Goal: Navigation & Orientation: Find specific page/section

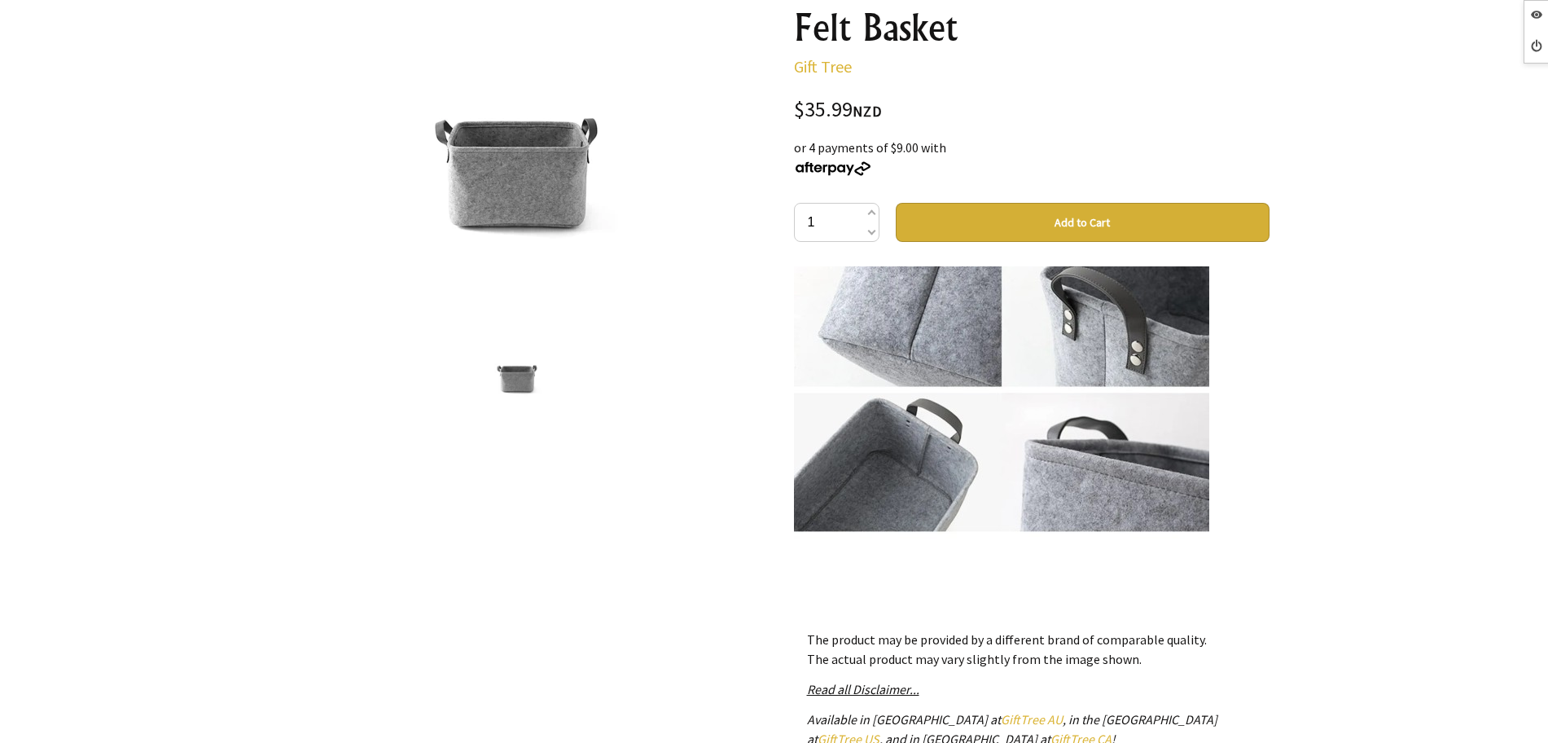
scroll to position [814, 0]
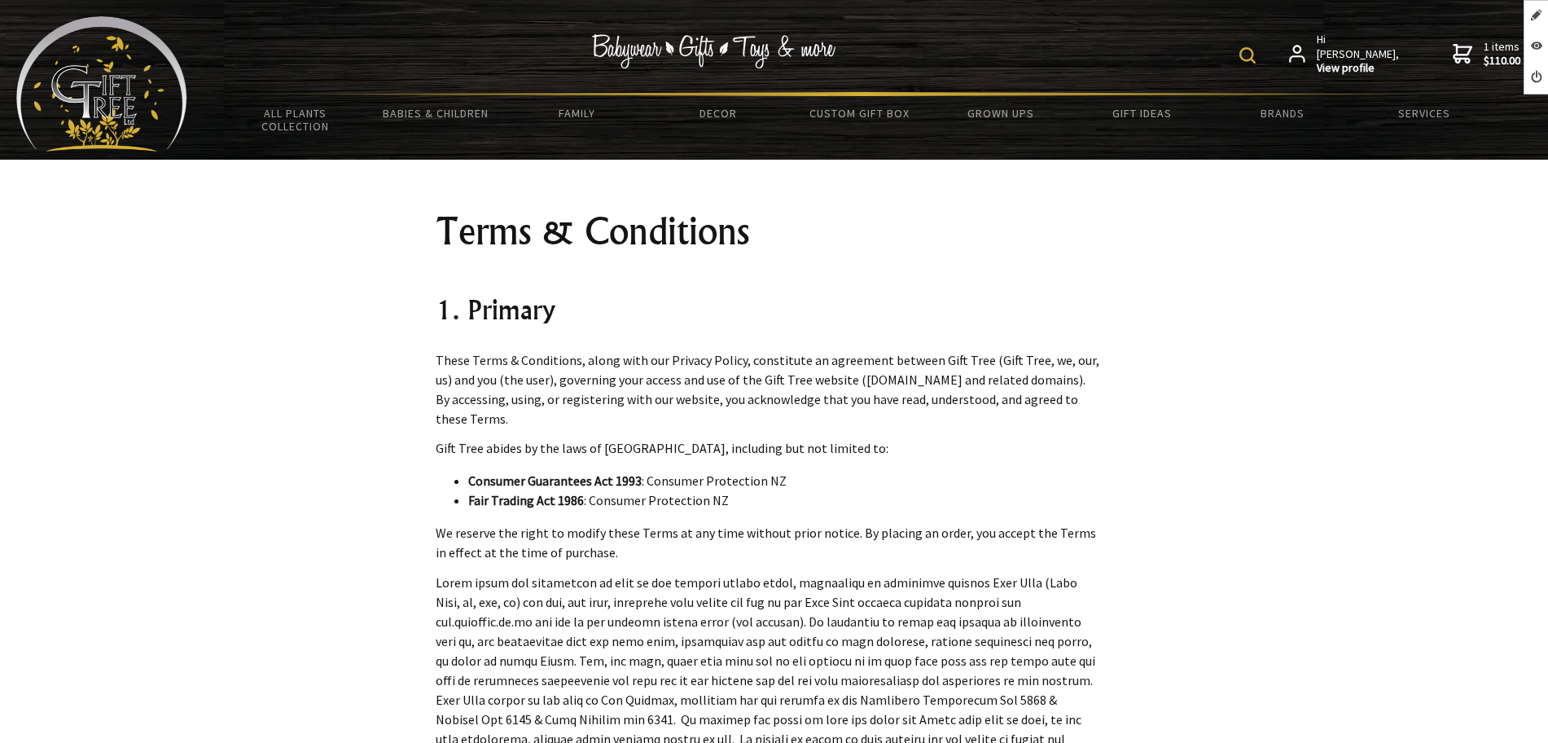
scroll to position [1832, 0]
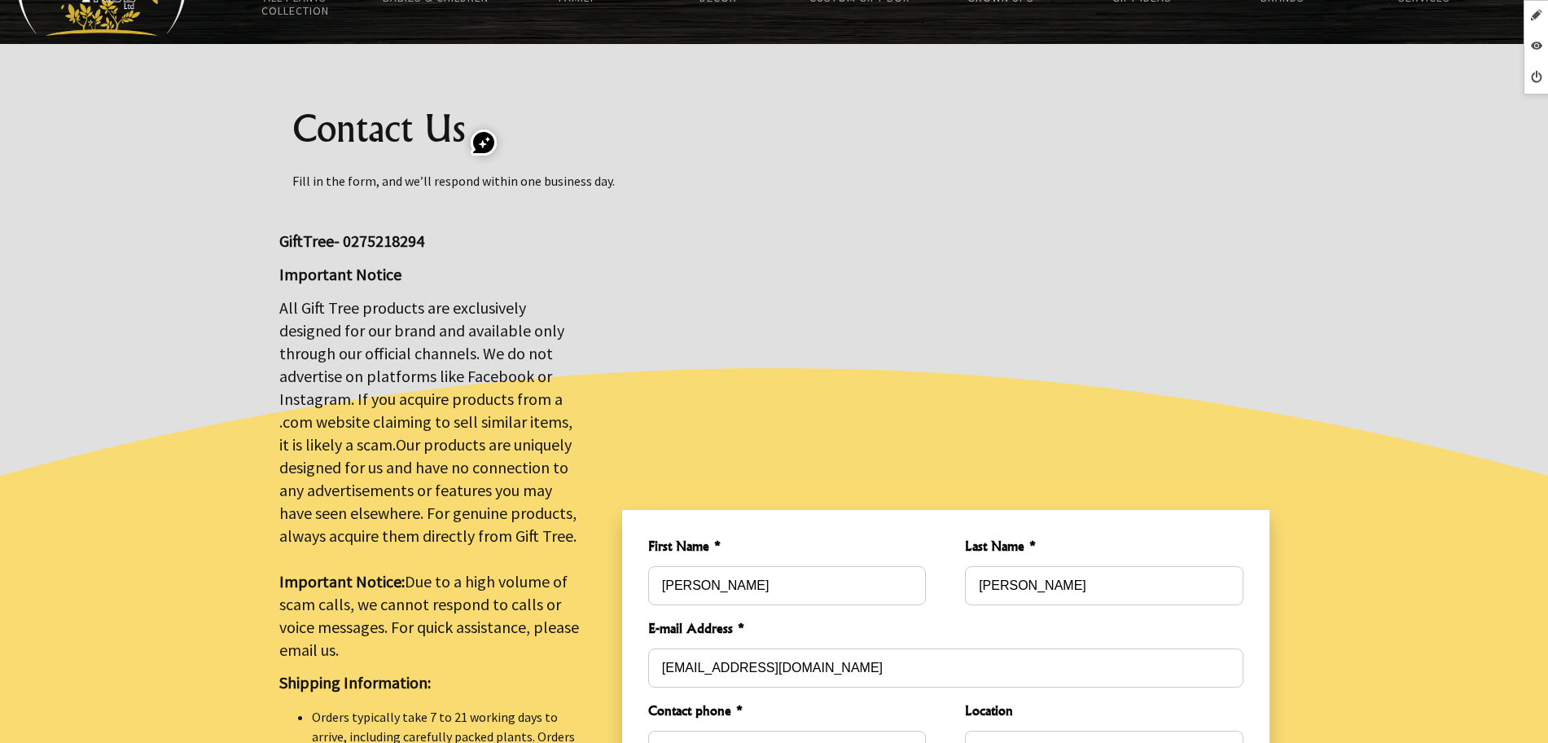
scroll to position [102, 0]
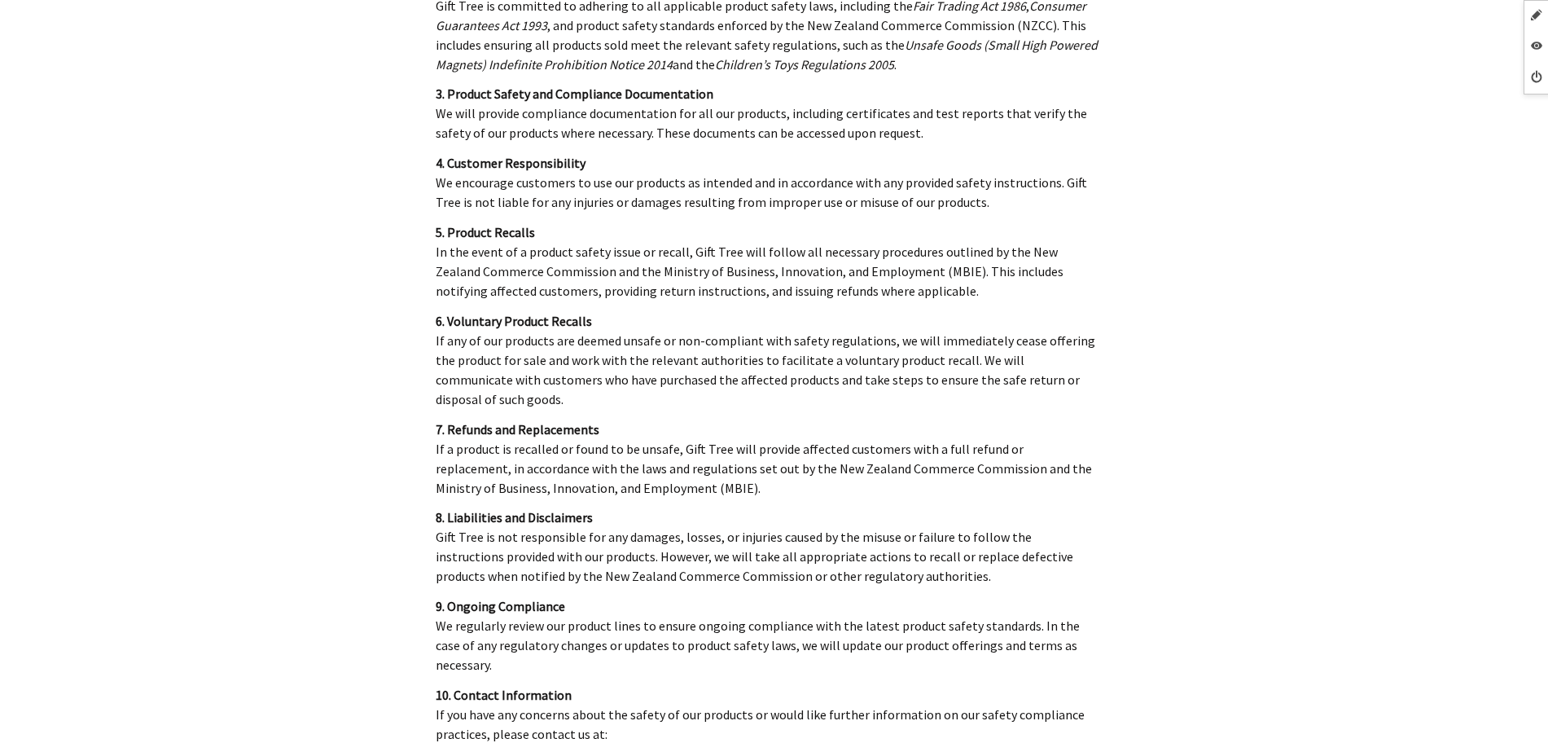
scroll to position [5090, 0]
